Goal: Complete application form

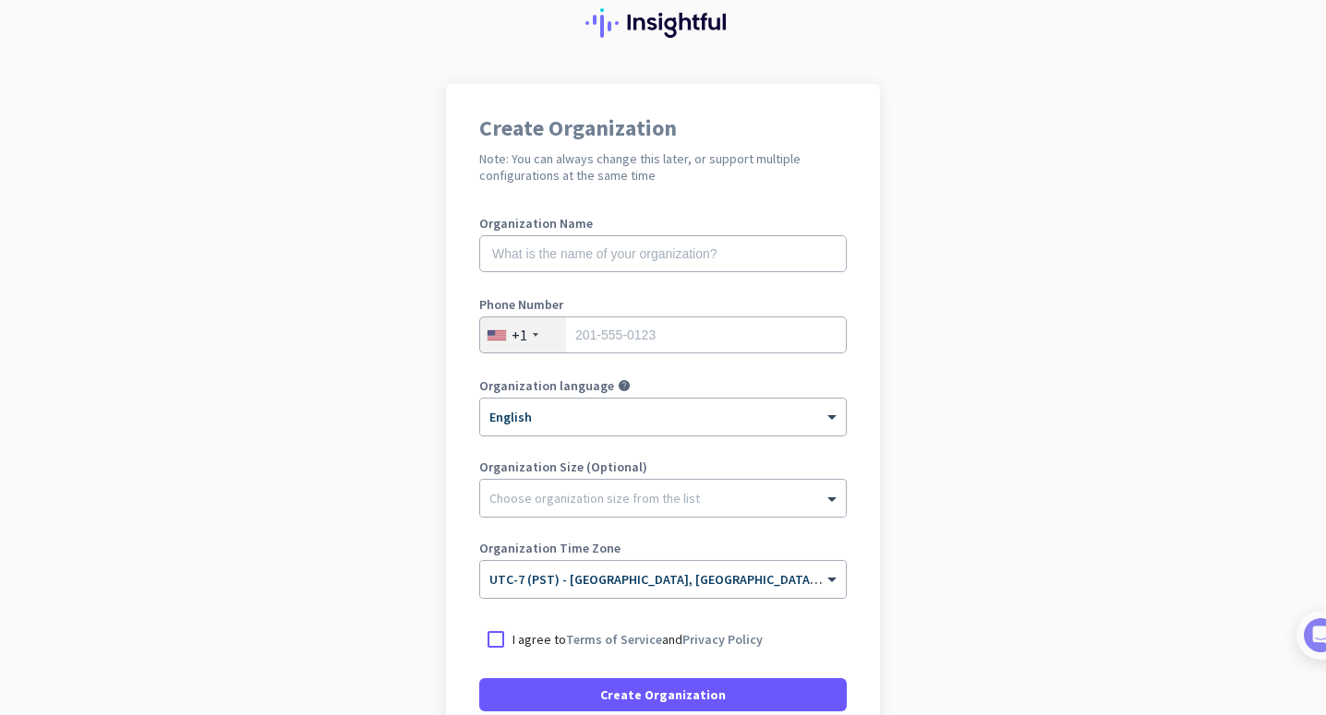
scroll to position [69, 0]
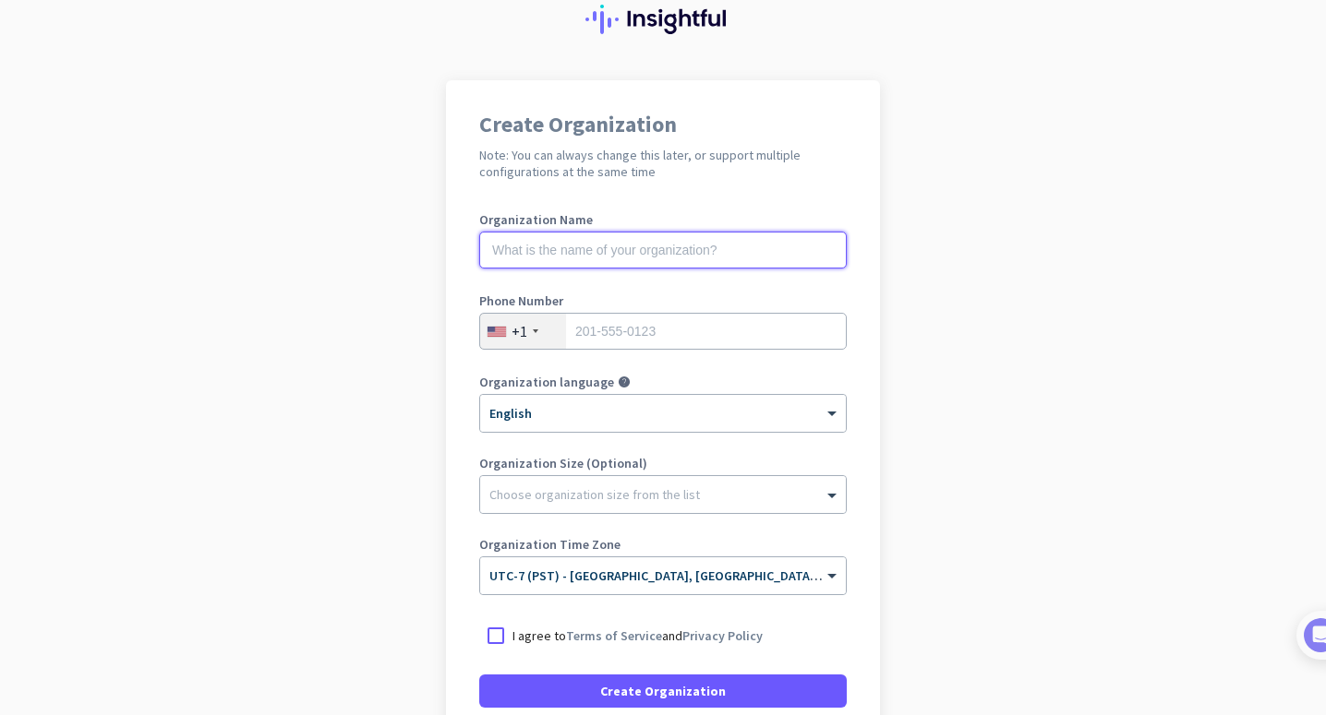
click at [657, 258] on input "text" at bounding box center [662, 250] width 367 height 37
type input "Mercor"
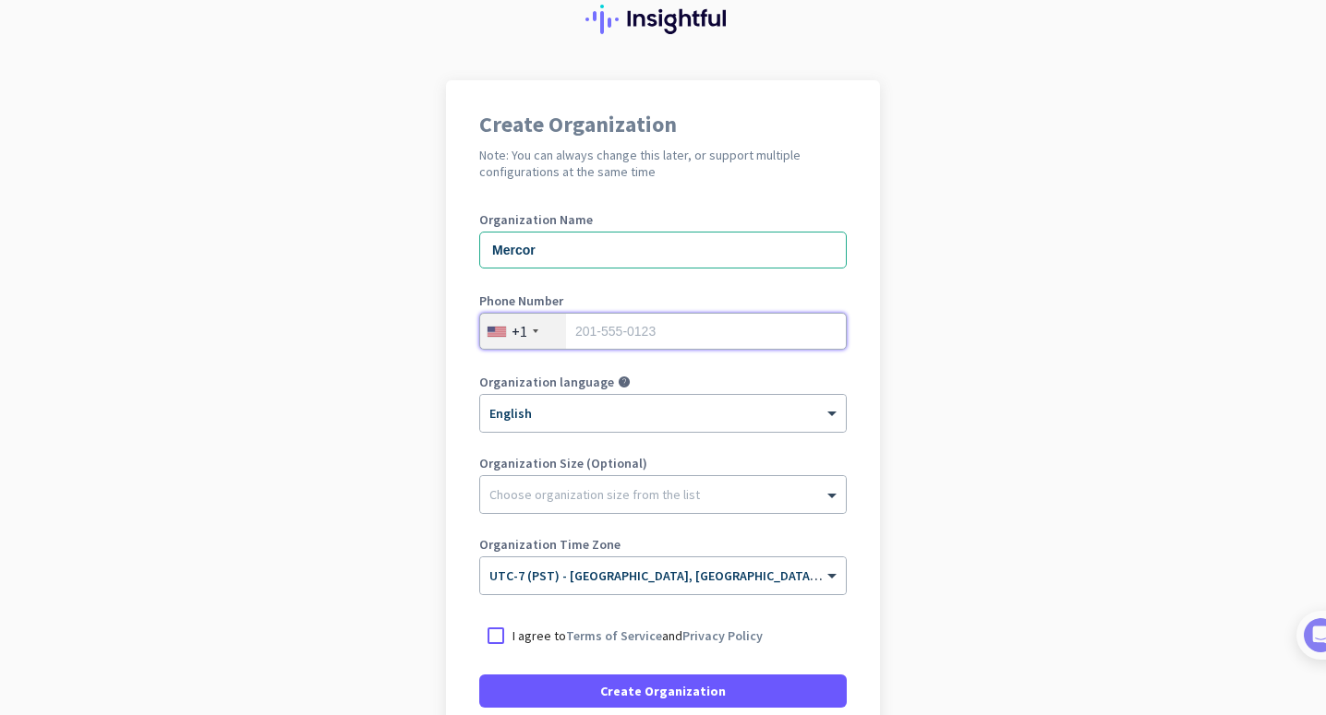
click at [691, 342] on input "tel" at bounding box center [662, 331] width 367 height 37
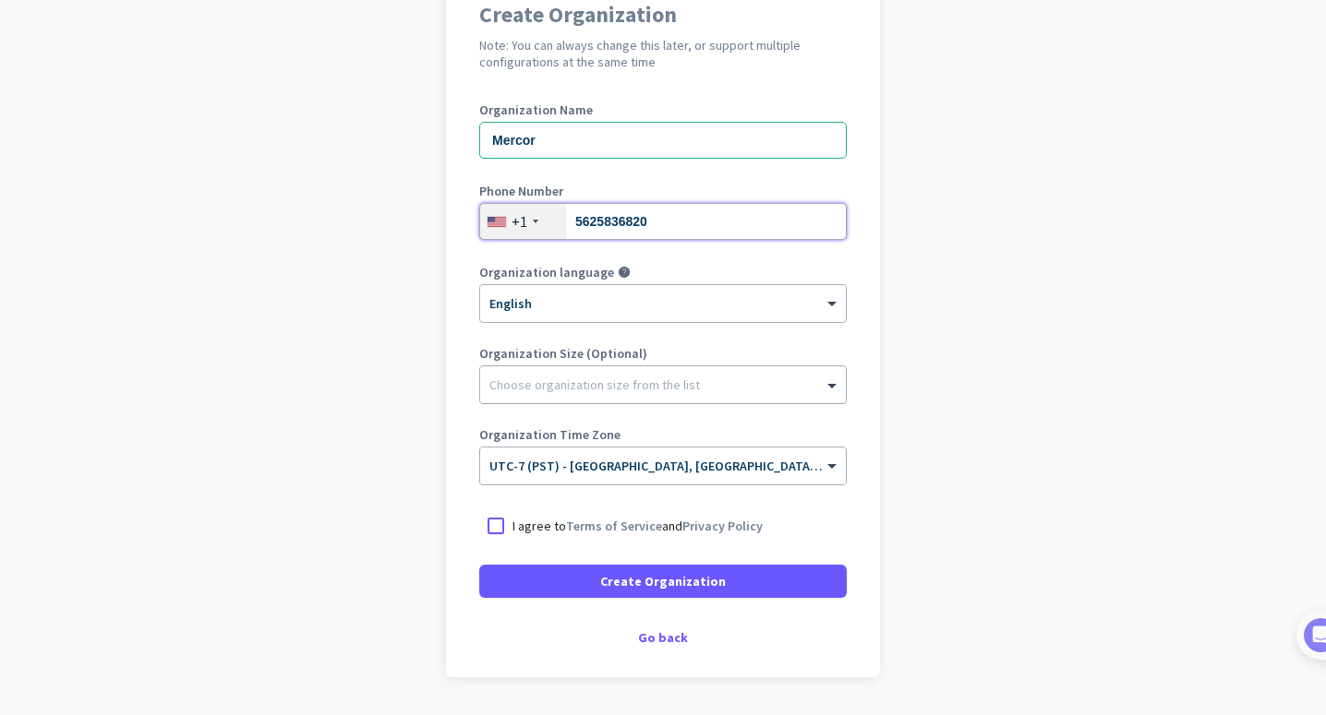
scroll to position [186, 0]
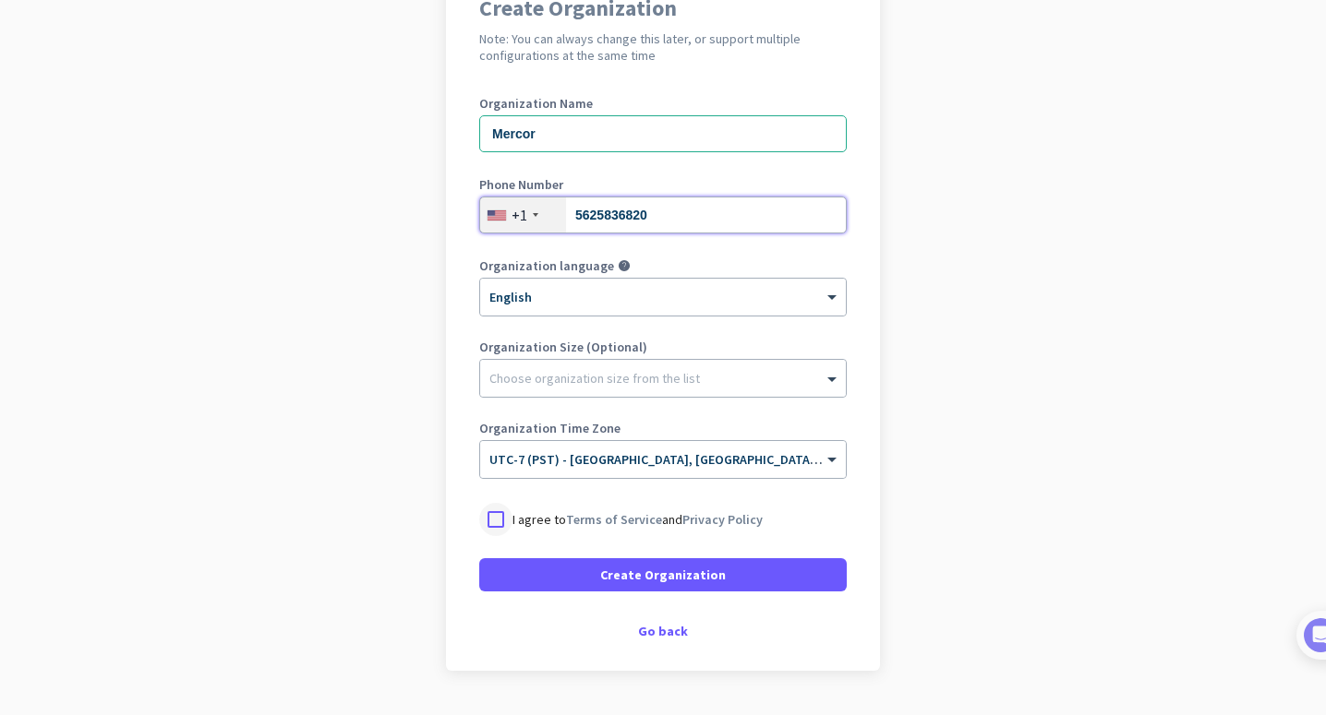
type input "5625836820"
click at [495, 519] on div at bounding box center [495, 519] width 33 height 33
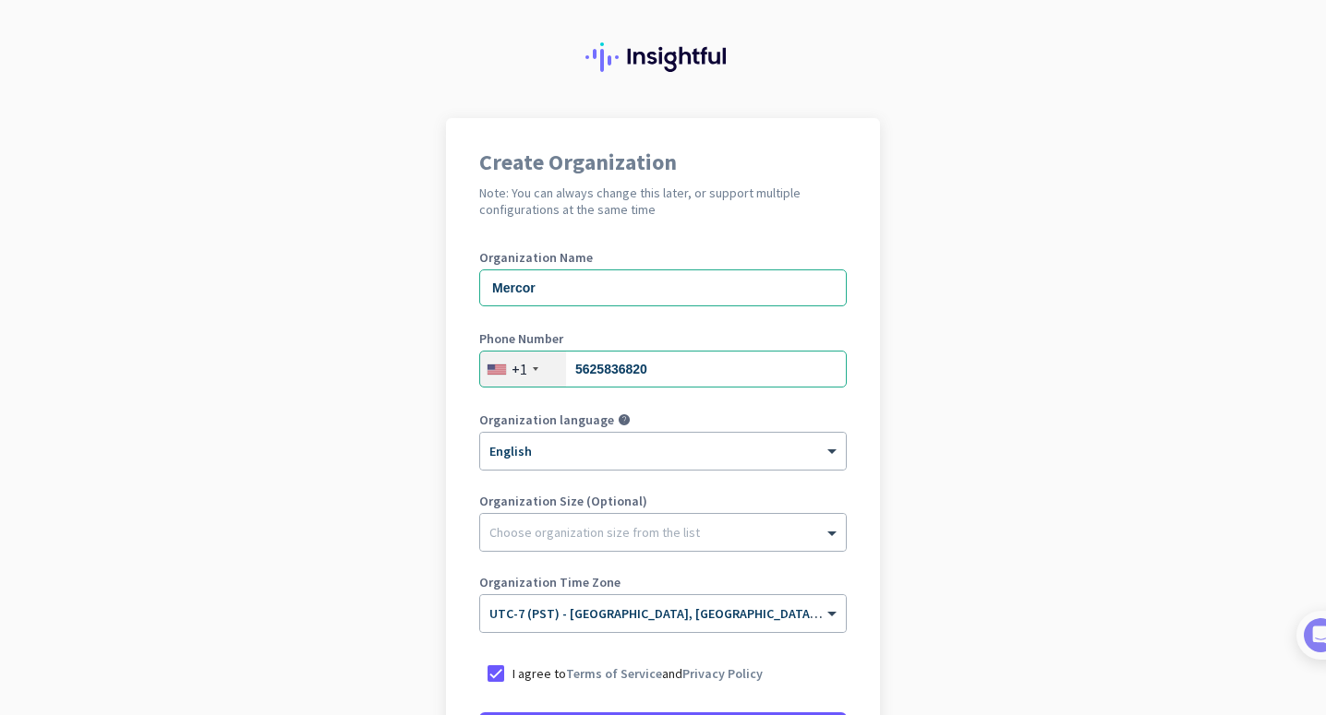
scroll to position [29, 0]
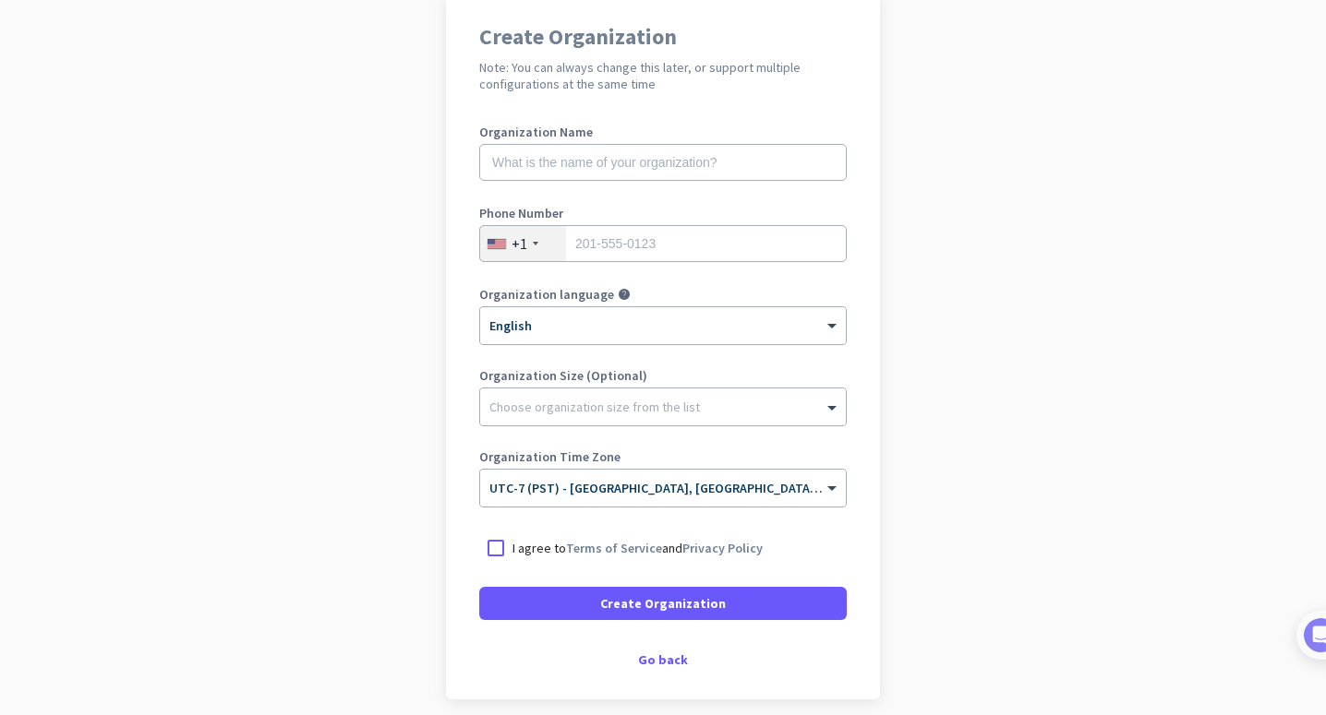
scroll to position [234, 0]
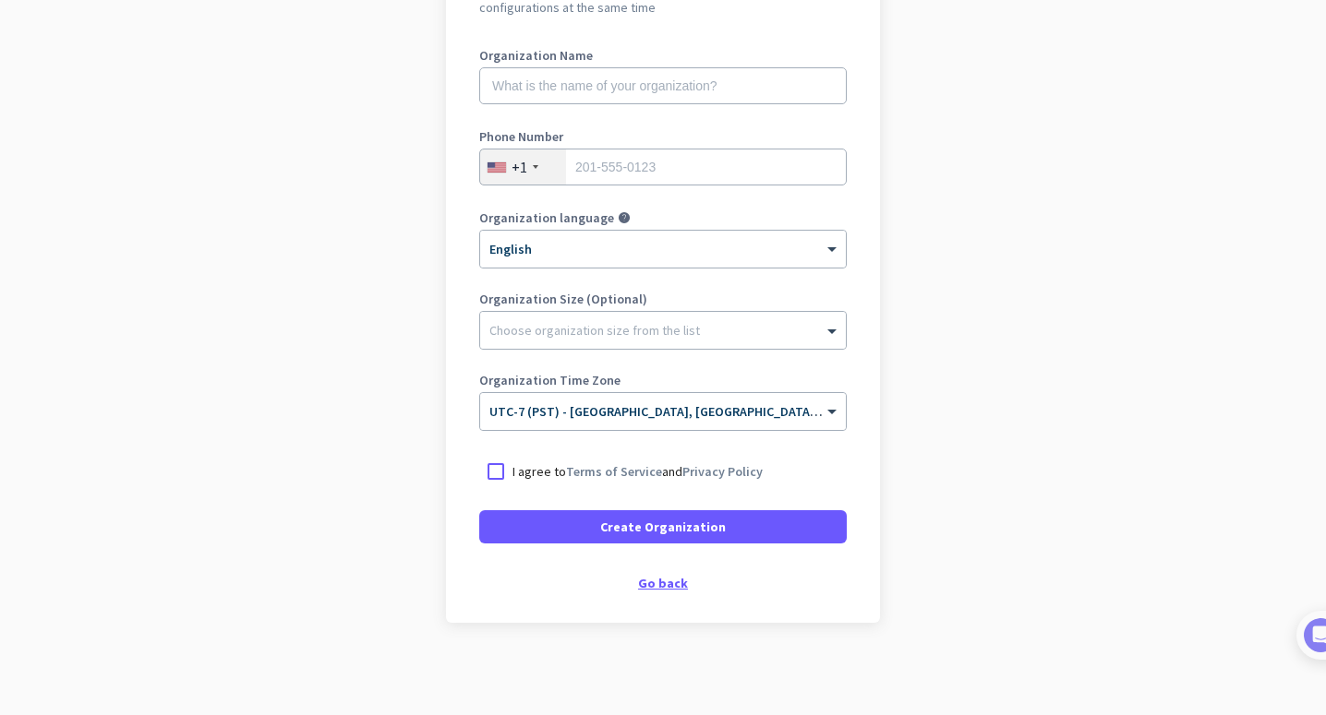
click at [664, 580] on div "Go back" at bounding box center [662, 583] width 367 height 13
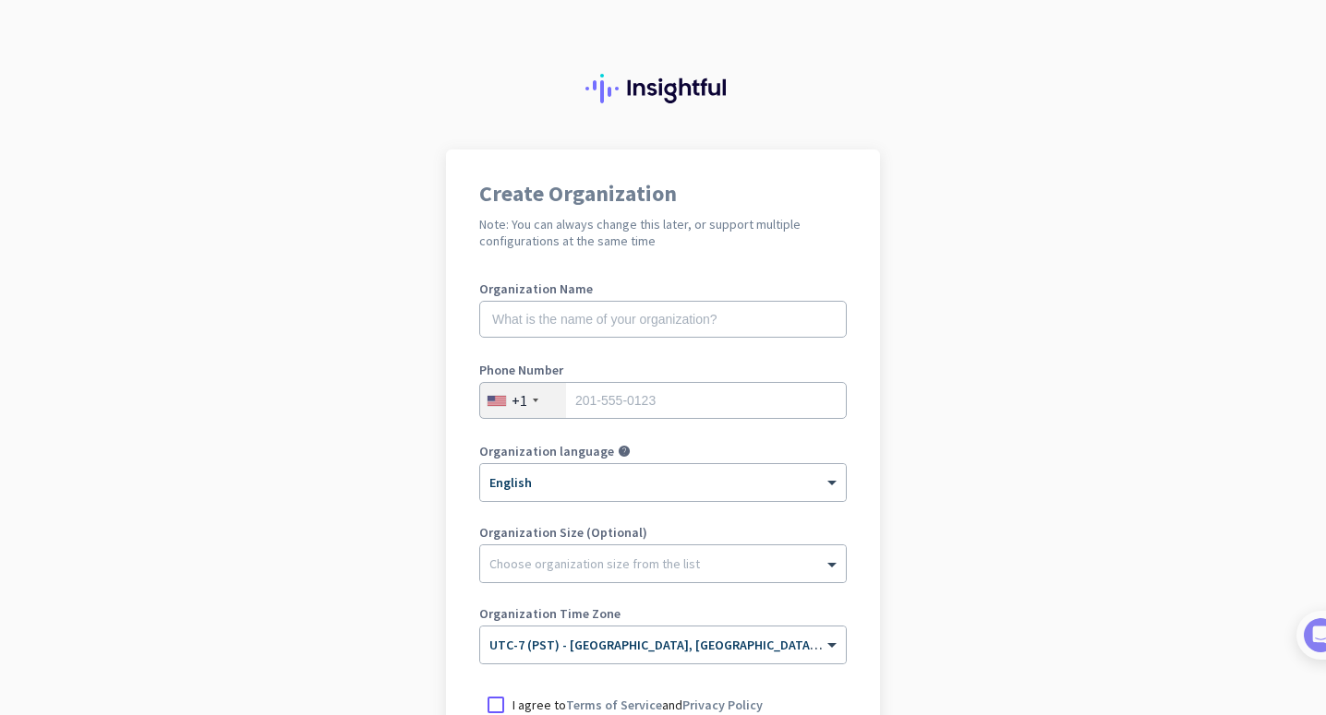
scroll to position [234, 0]
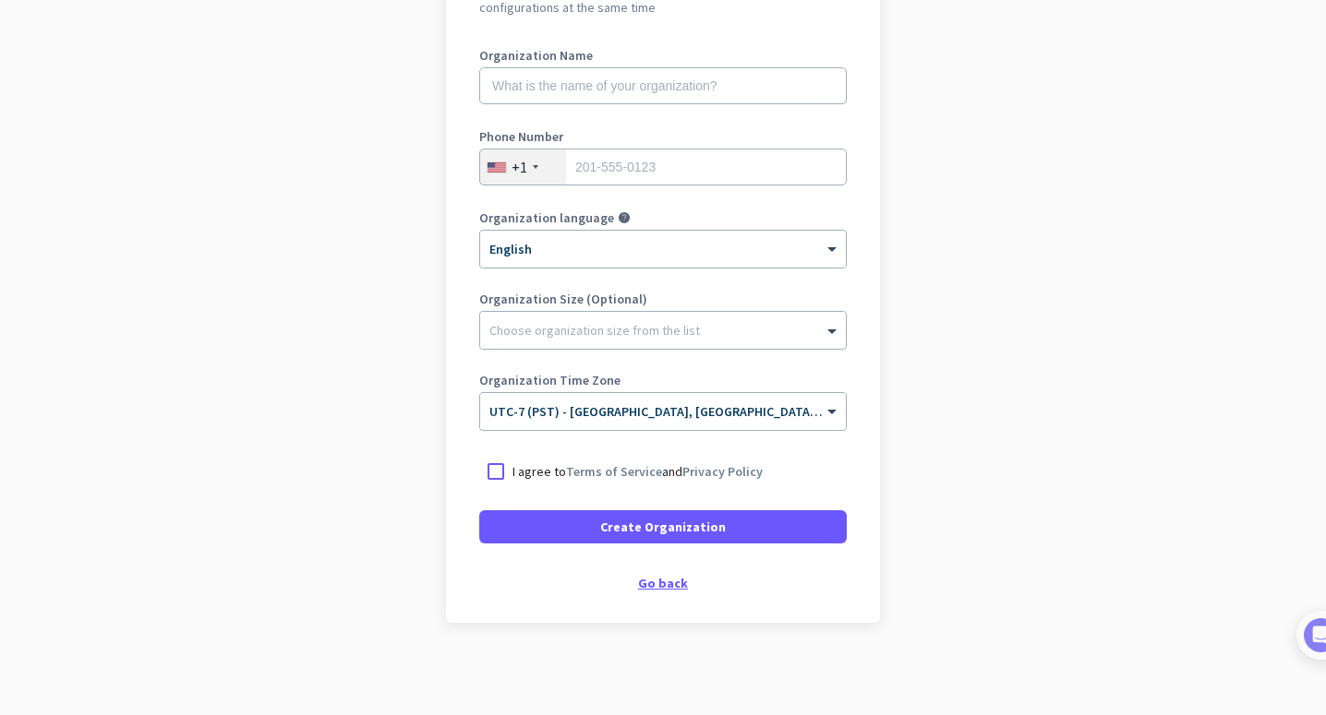
click at [647, 580] on div "Go back" at bounding box center [662, 583] width 367 height 13
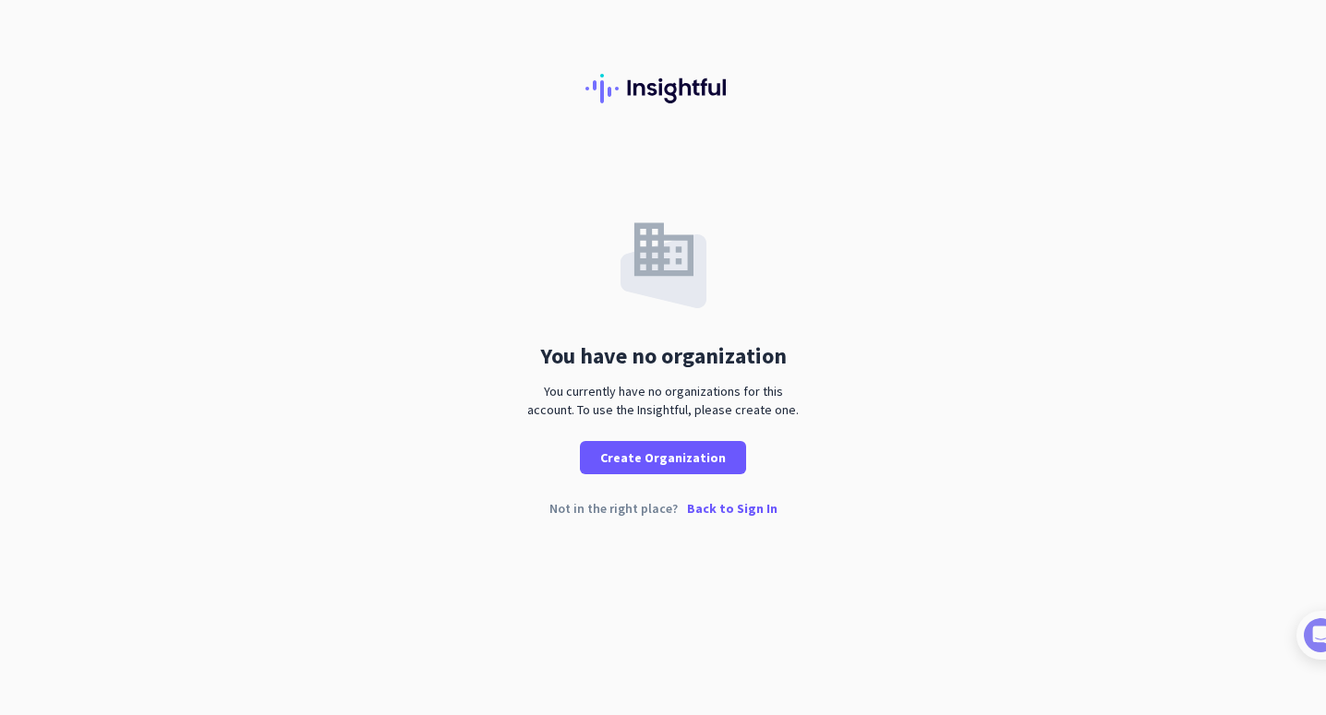
click at [712, 502] on p "Back to Sign In" at bounding box center [732, 508] width 90 height 13
